Goal: Use online tool/utility: Utilize a website feature to perform a specific function

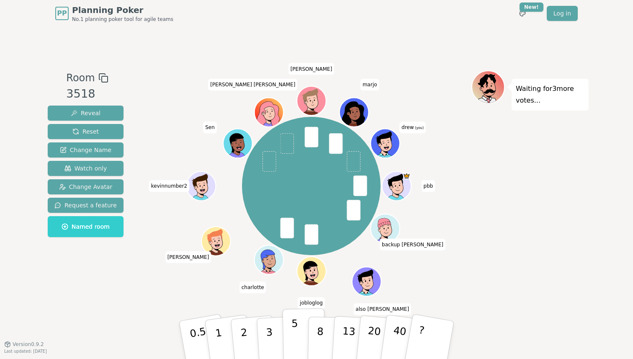
click at [294, 341] on p "5" at bounding box center [294, 339] width 7 height 45
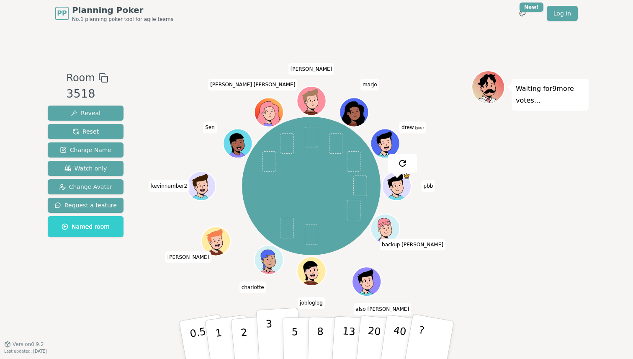
click at [275, 329] on button "3" at bounding box center [279, 339] width 46 height 65
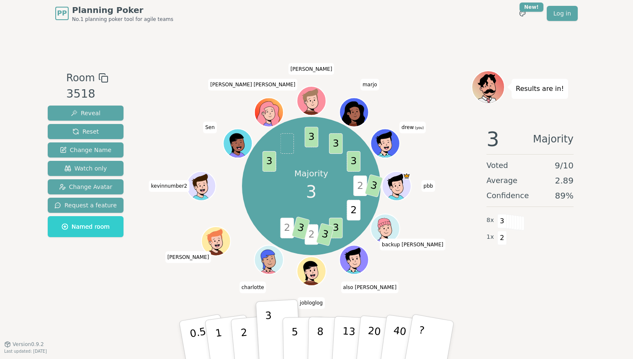
click at [386, 145] on icon at bounding box center [386, 144] width 3 height 3
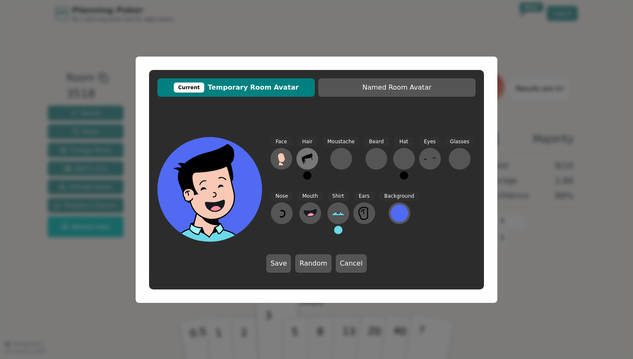
click at [304, 160] on icon at bounding box center [307, 158] width 13 height 13
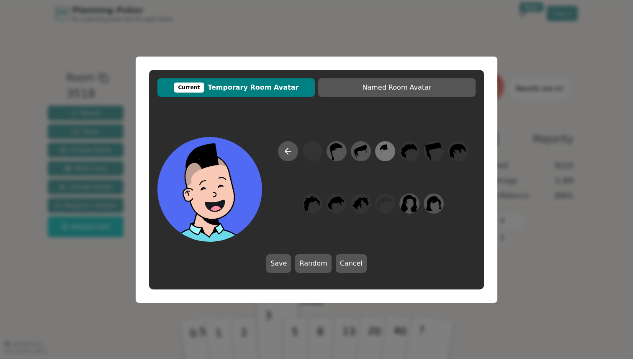
click at [382, 154] on icon at bounding box center [385, 151] width 16 height 19
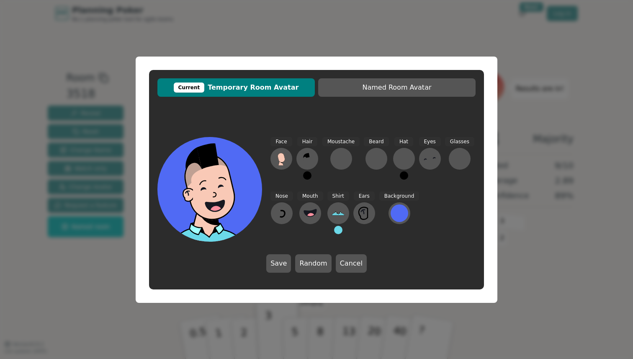
click at [308, 175] on button at bounding box center [307, 175] width 8 height 8
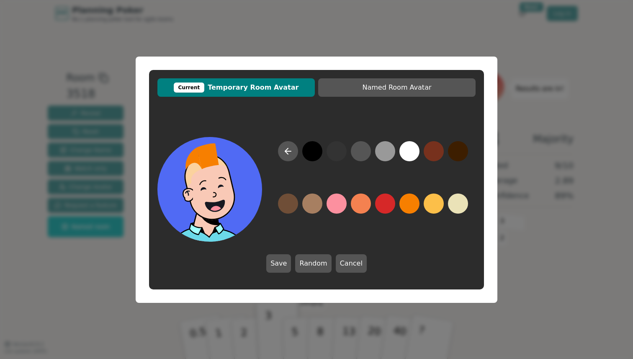
click at [414, 205] on button at bounding box center [410, 203] width 20 height 20
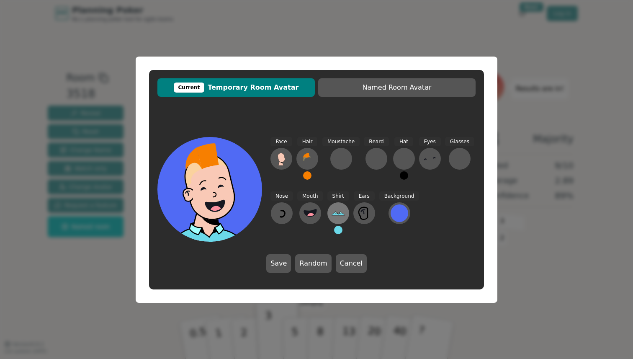
click at [335, 212] on icon at bounding box center [336, 213] width 2 height 2
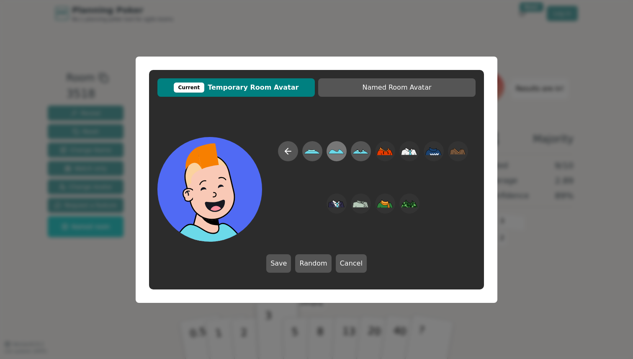
click at [334, 158] on icon at bounding box center [336, 151] width 16 height 19
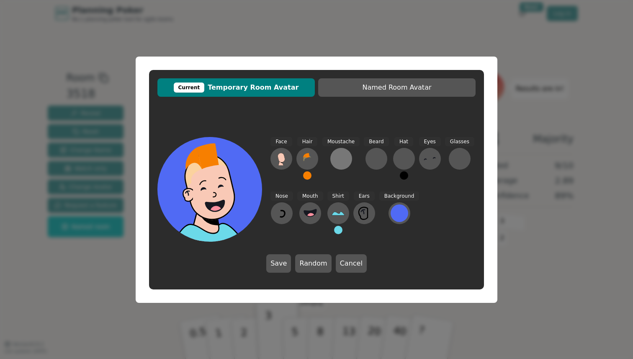
click at [348, 157] on button at bounding box center [341, 159] width 22 height 22
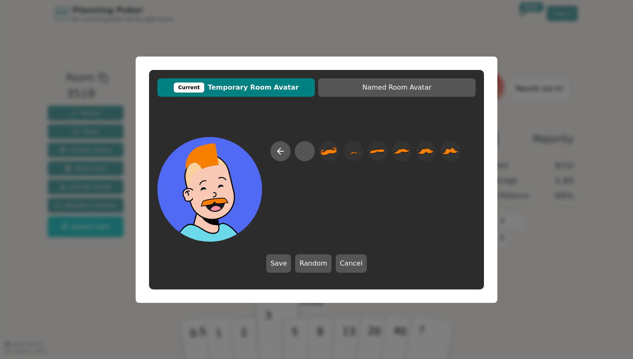
click at [403, 34] on div "Current Temporary Room Avatar Named Room Avatar Save Random Cancel" at bounding box center [316, 179] width 633 height 359
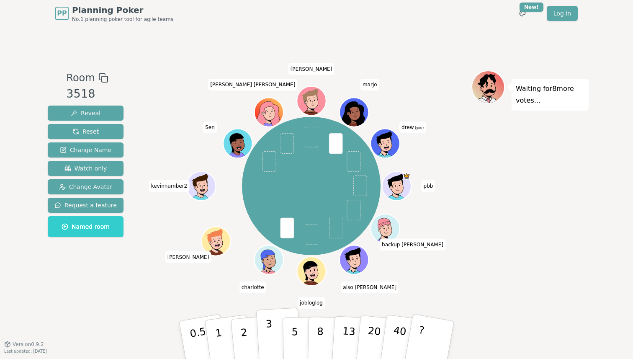
click at [270, 340] on p "3" at bounding box center [270, 341] width 9 height 46
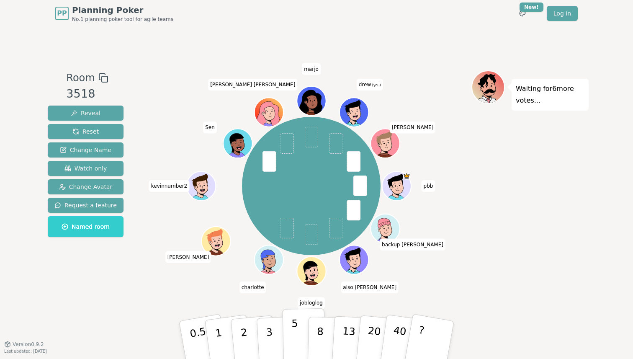
click at [296, 335] on p "5" at bounding box center [294, 339] width 7 height 45
click at [275, 340] on button "3" at bounding box center [279, 339] width 46 height 65
